Goal: Task Accomplishment & Management: Manage account settings

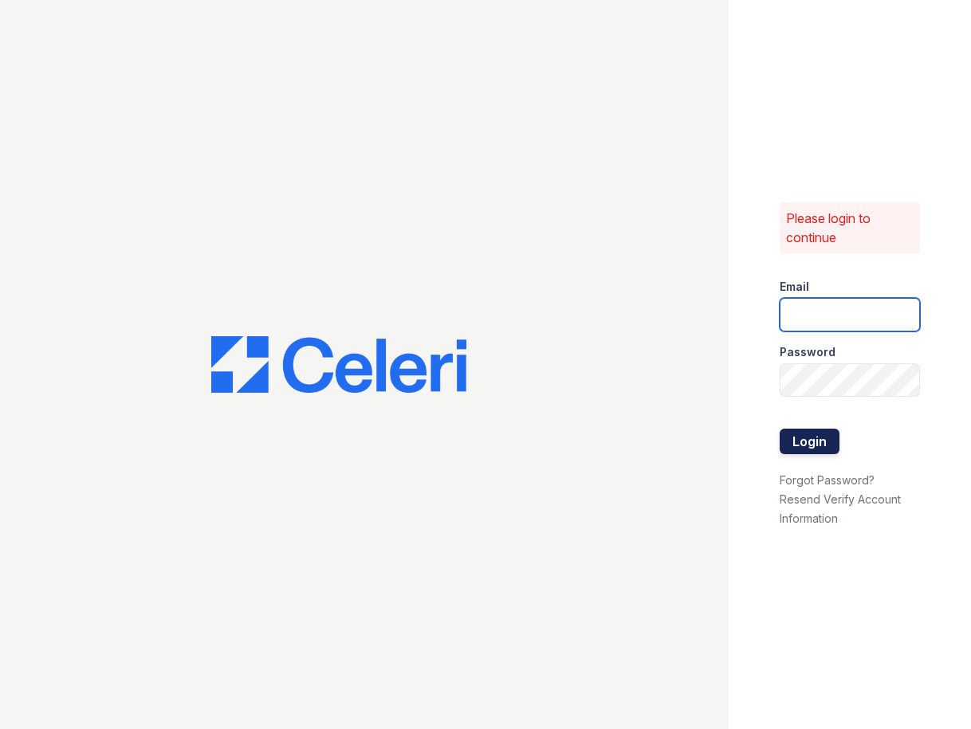
type input "[EMAIL_ADDRESS][DOMAIN_NAME]"
click at [792, 441] on button "Login" at bounding box center [809, 442] width 60 height 26
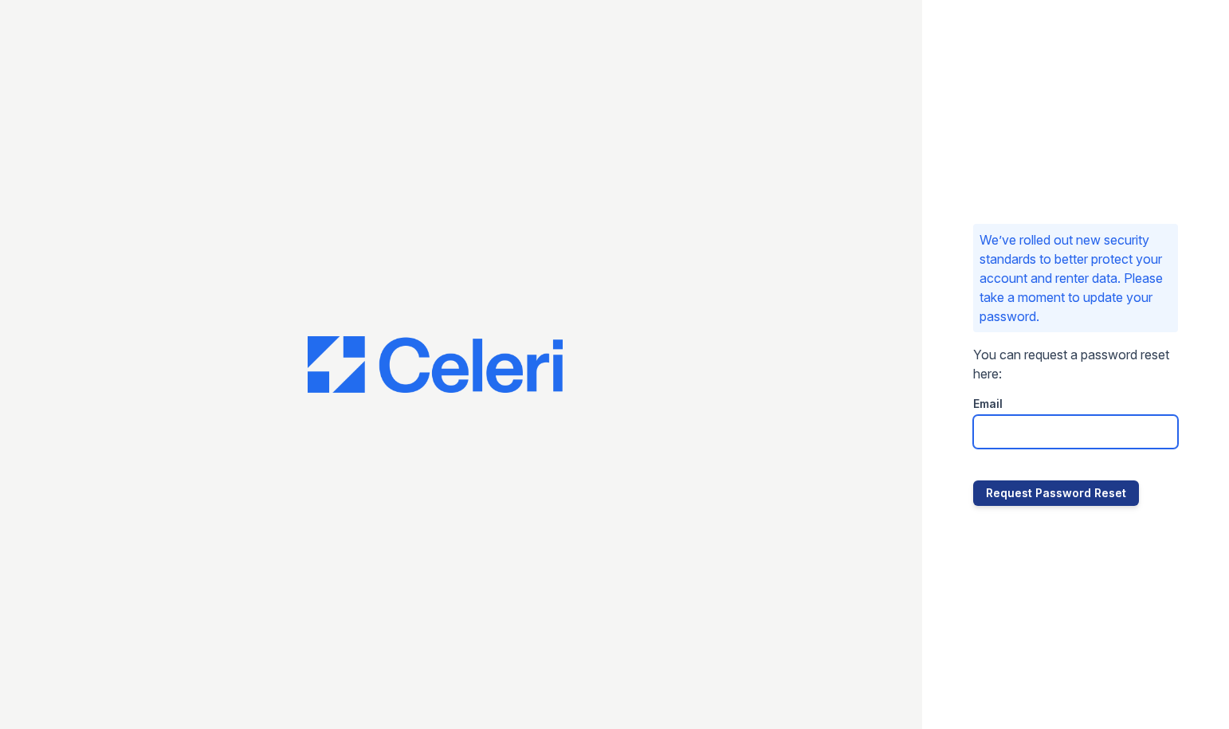
click at [970, 436] on input "email" at bounding box center [1076, 431] width 206 height 33
type input "[EMAIL_ADDRESS][DOMAIN_NAME]"
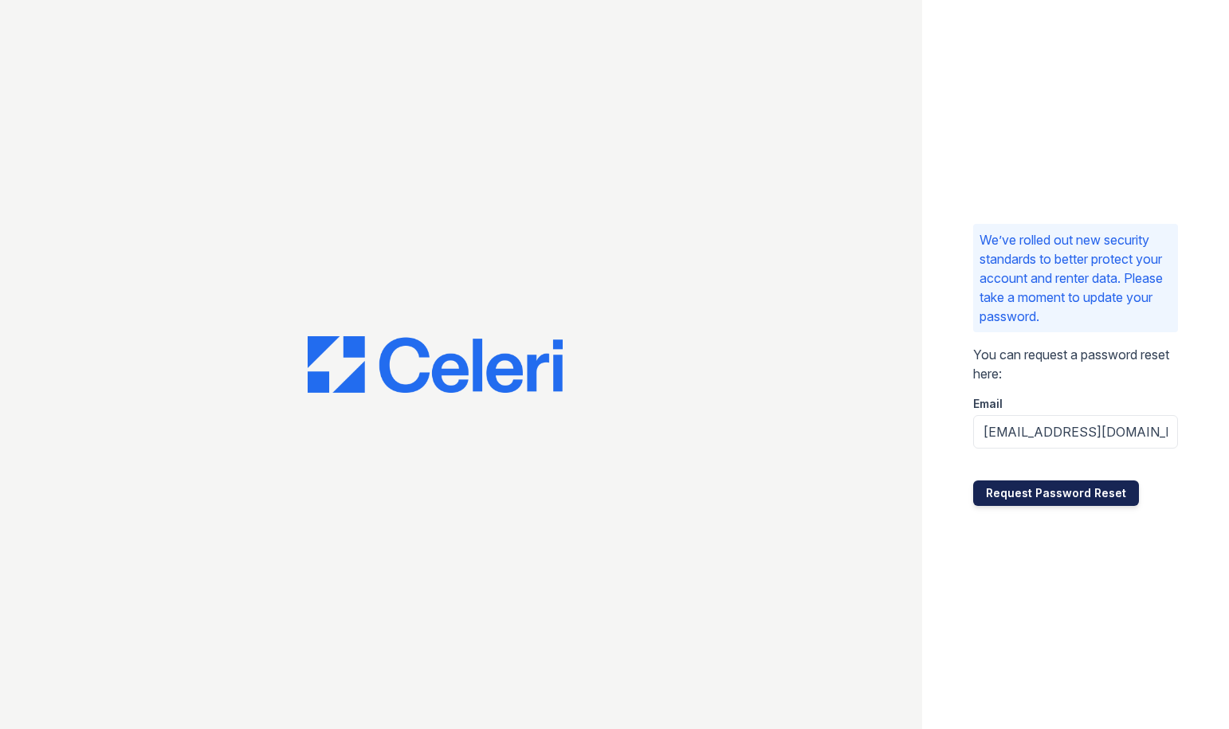
click at [970, 494] on button "Request Password Reset" at bounding box center [1056, 494] width 166 height 26
